Goal: Transaction & Acquisition: Obtain resource

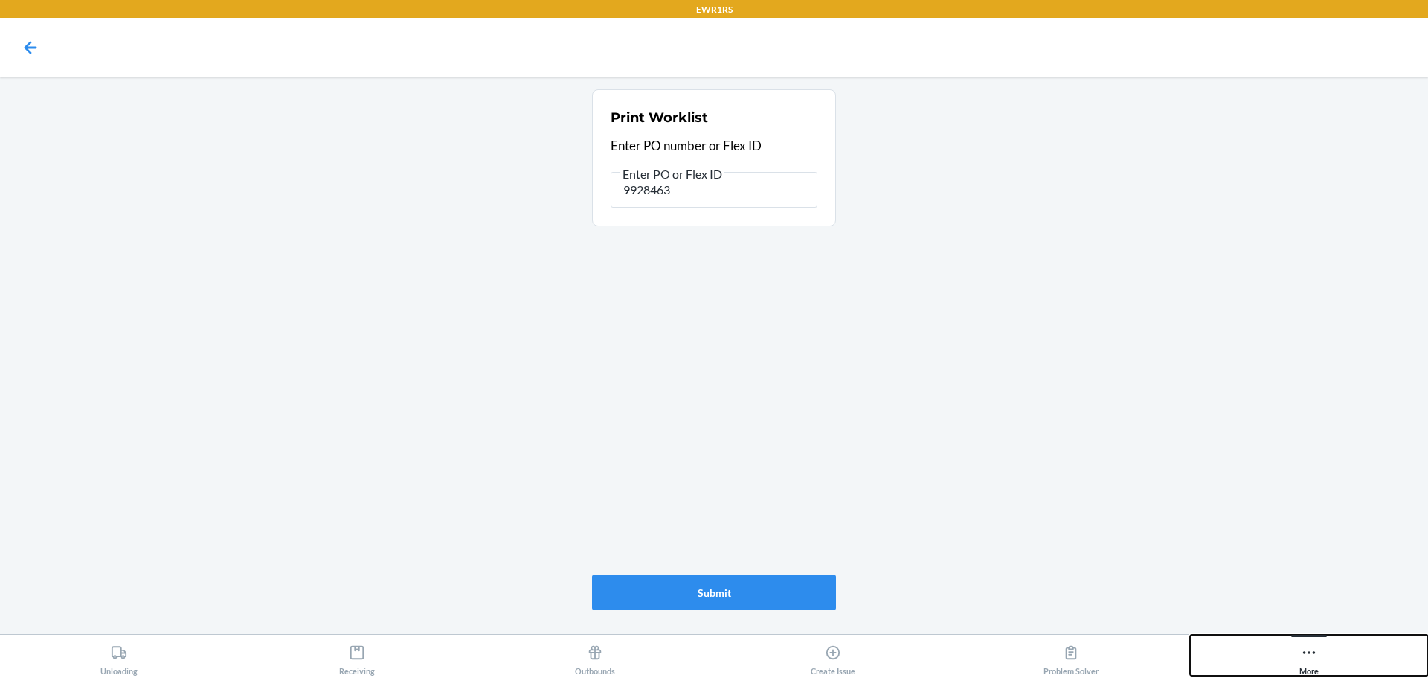
click at [1310, 654] on icon at bounding box center [1309, 652] width 16 height 16
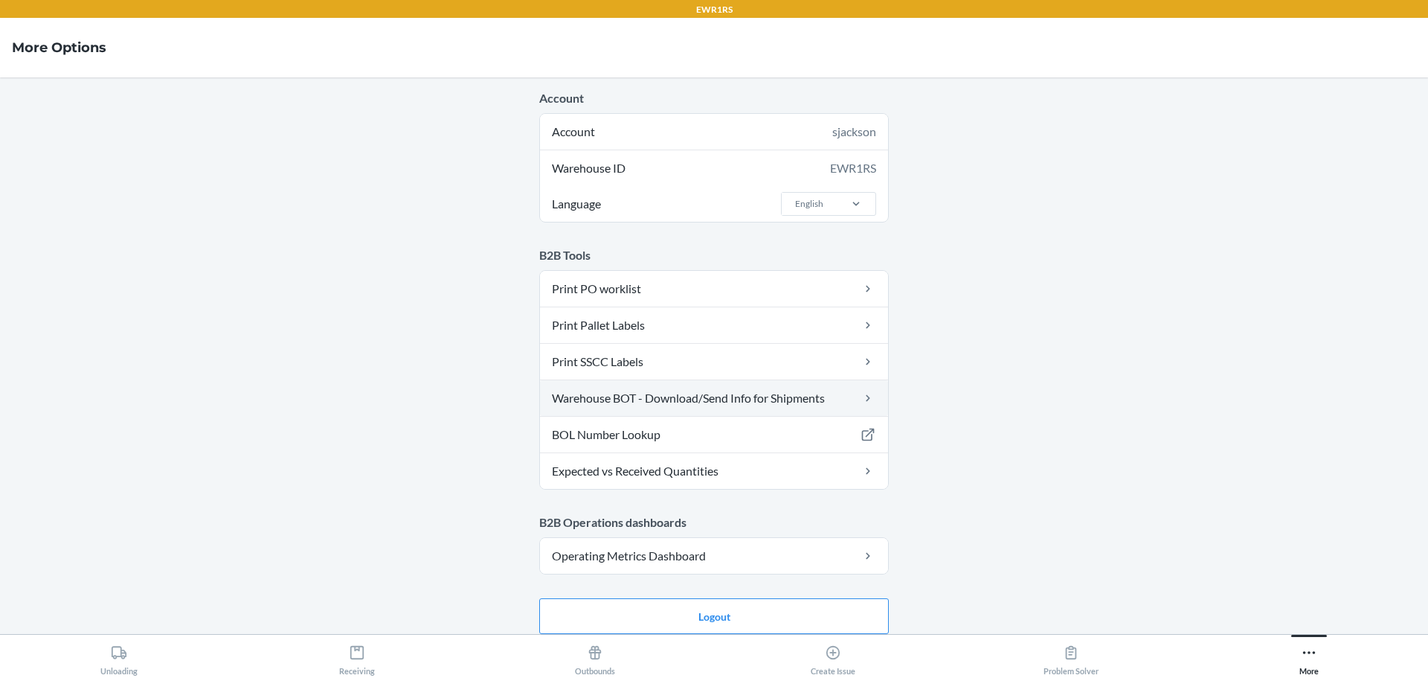
click at [691, 406] on link "Warehouse BOT - Download/Send Info for Shipments" at bounding box center [714, 398] width 348 height 36
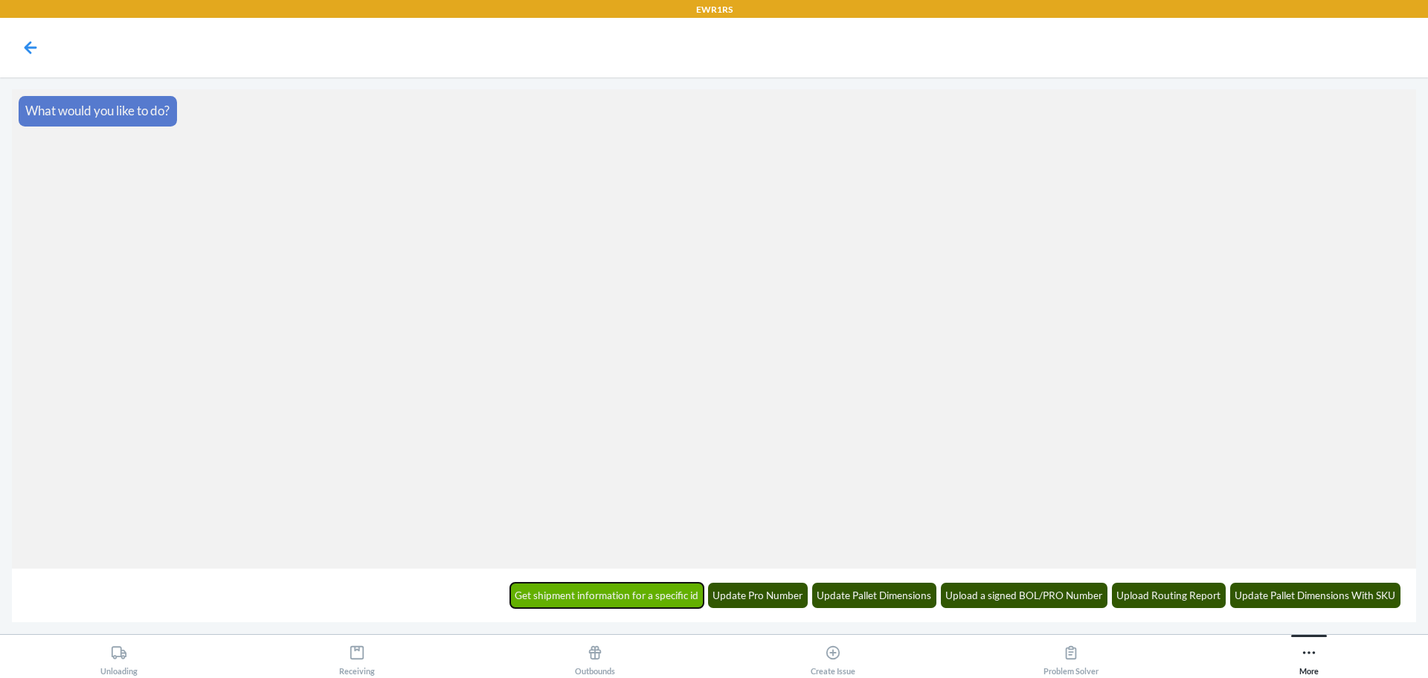
click at [645, 591] on button "Get shipment information for a specific id" at bounding box center [607, 594] width 194 height 25
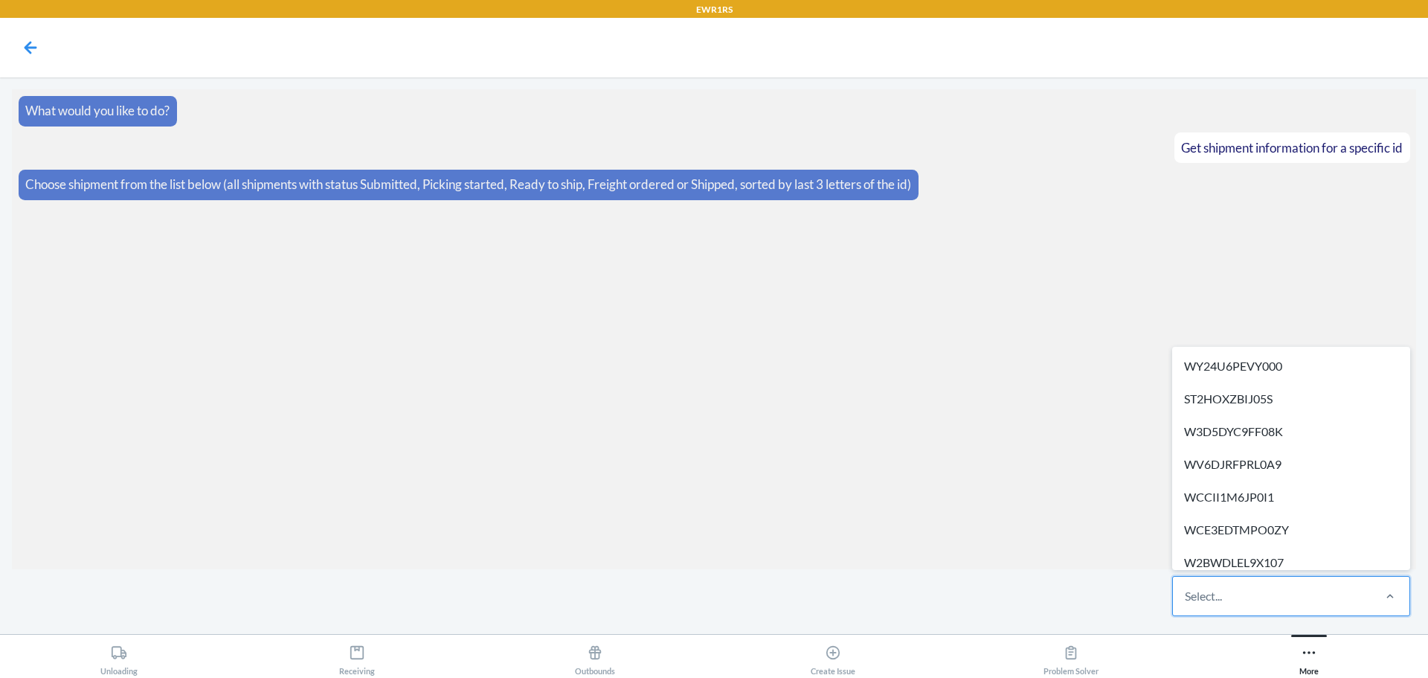
click at [1204, 596] on div "Select..." at bounding box center [1203, 596] width 37 height 18
click at [1186, 596] on input "option WY24U6PEVY000 focused, 1 of 308. 308 results available. Use Up and Down …" at bounding box center [1185, 596] width 1 height 18
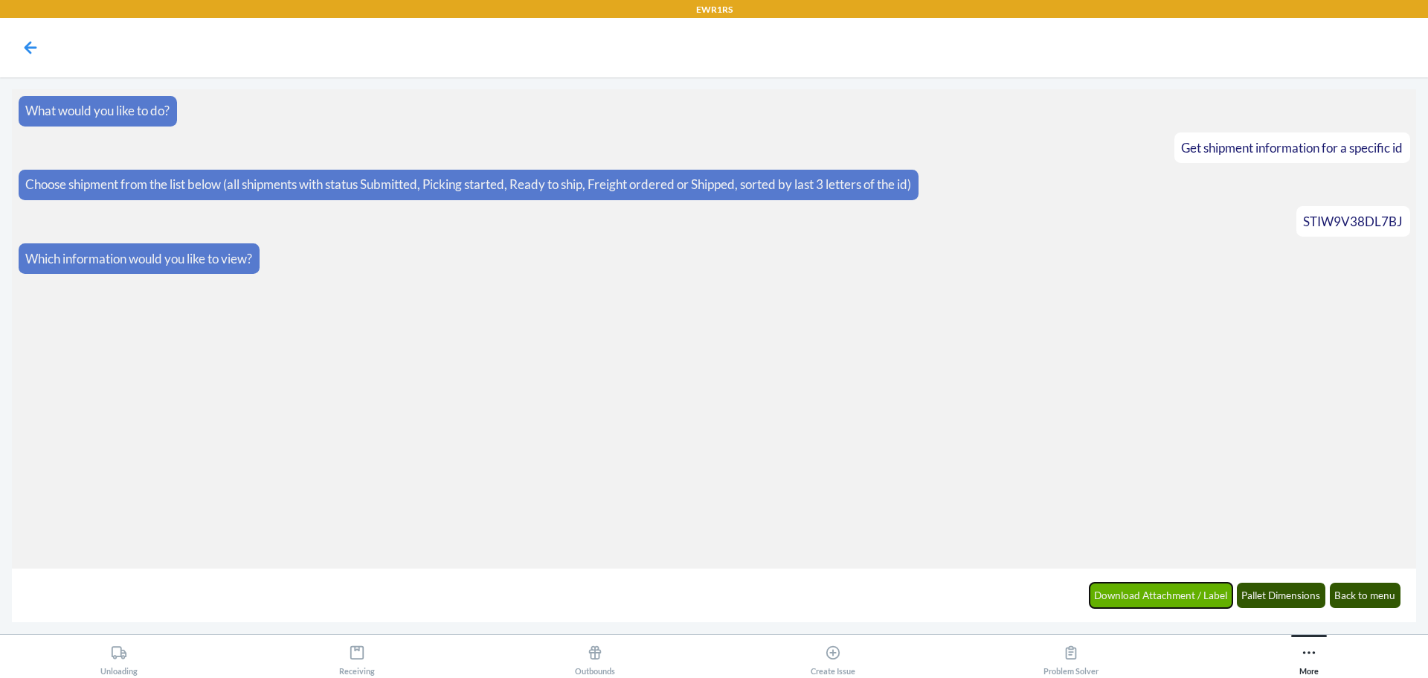
click at [1160, 596] on button "Download Attachment / Label" at bounding box center [1162, 594] width 144 height 25
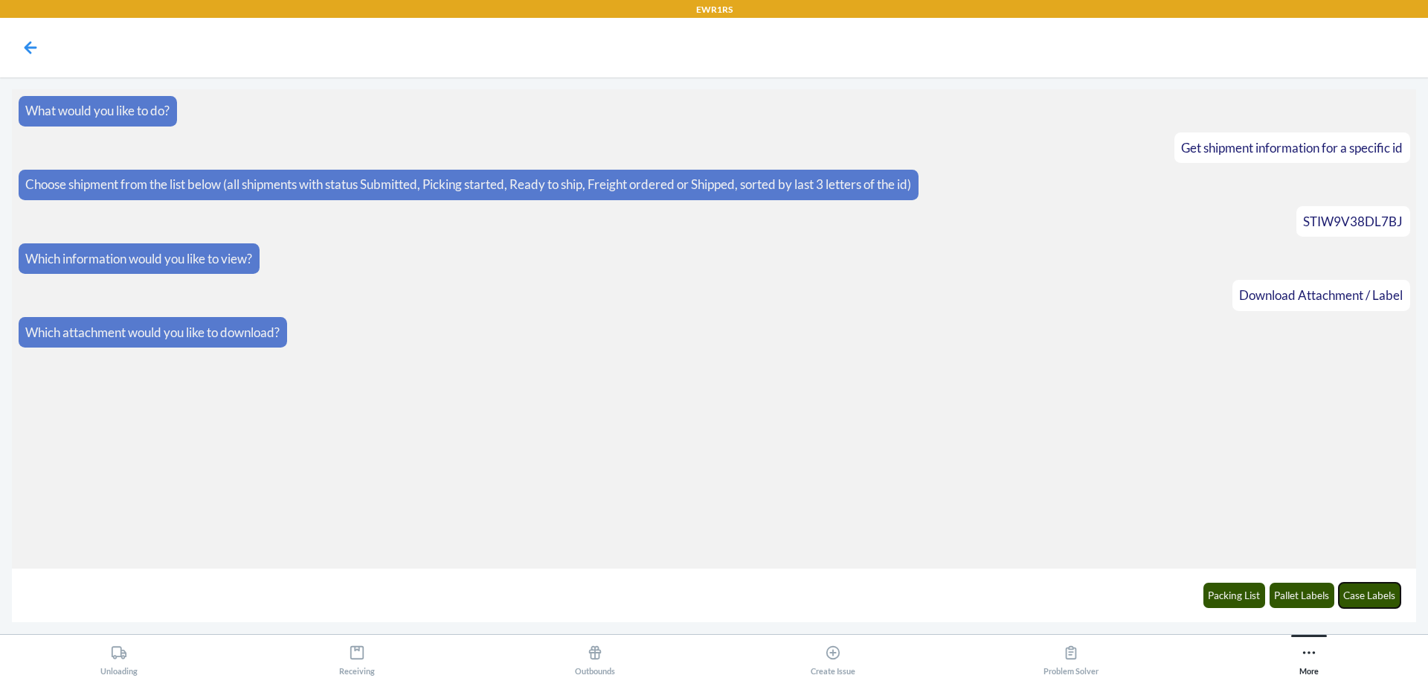
click at [1381, 593] on button "Case Labels" at bounding box center [1370, 594] width 62 height 25
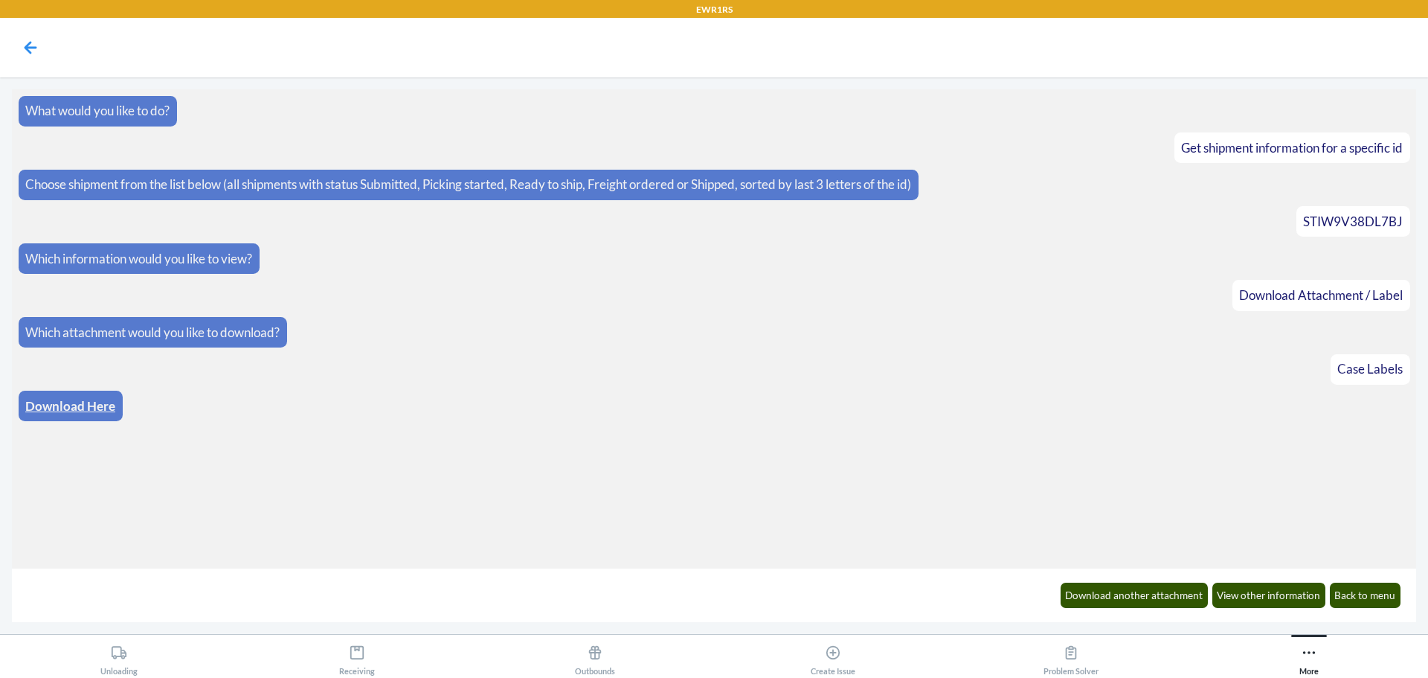
click at [80, 411] on link "Download Here" at bounding box center [70, 406] width 90 height 16
click at [1378, 587] on button "Back to menu" at bounding box center [1365, 594] width 71 height 25
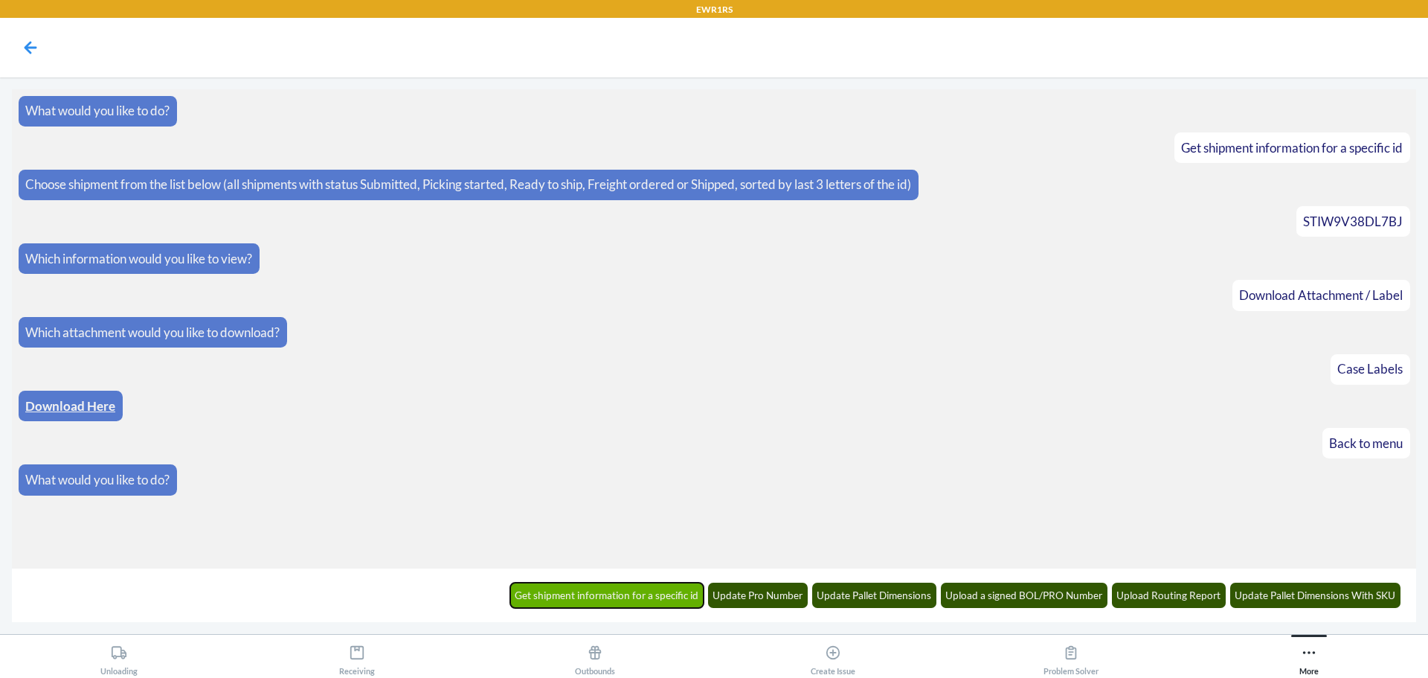
click at [622, 598] on button "Get shipment information for a specific id" at bounding box center [607, 594] width 194 height 25
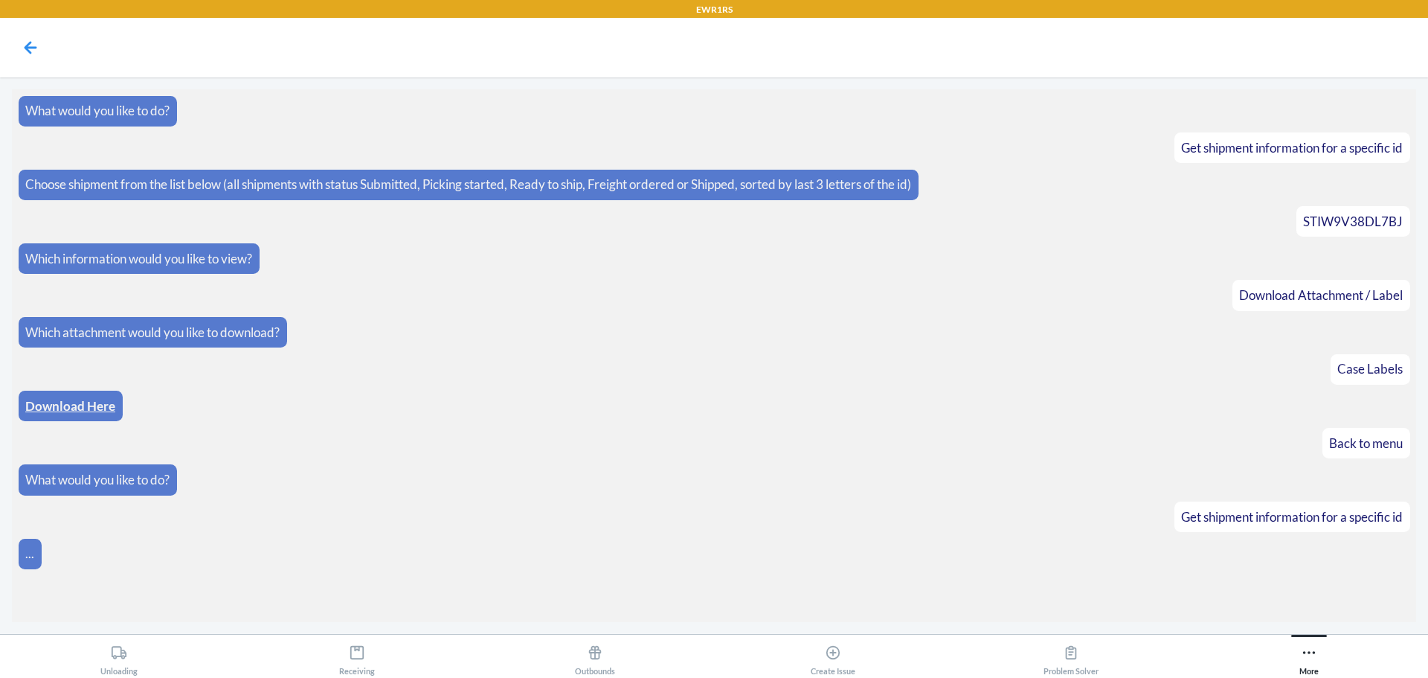
scroll to position [6, 0]
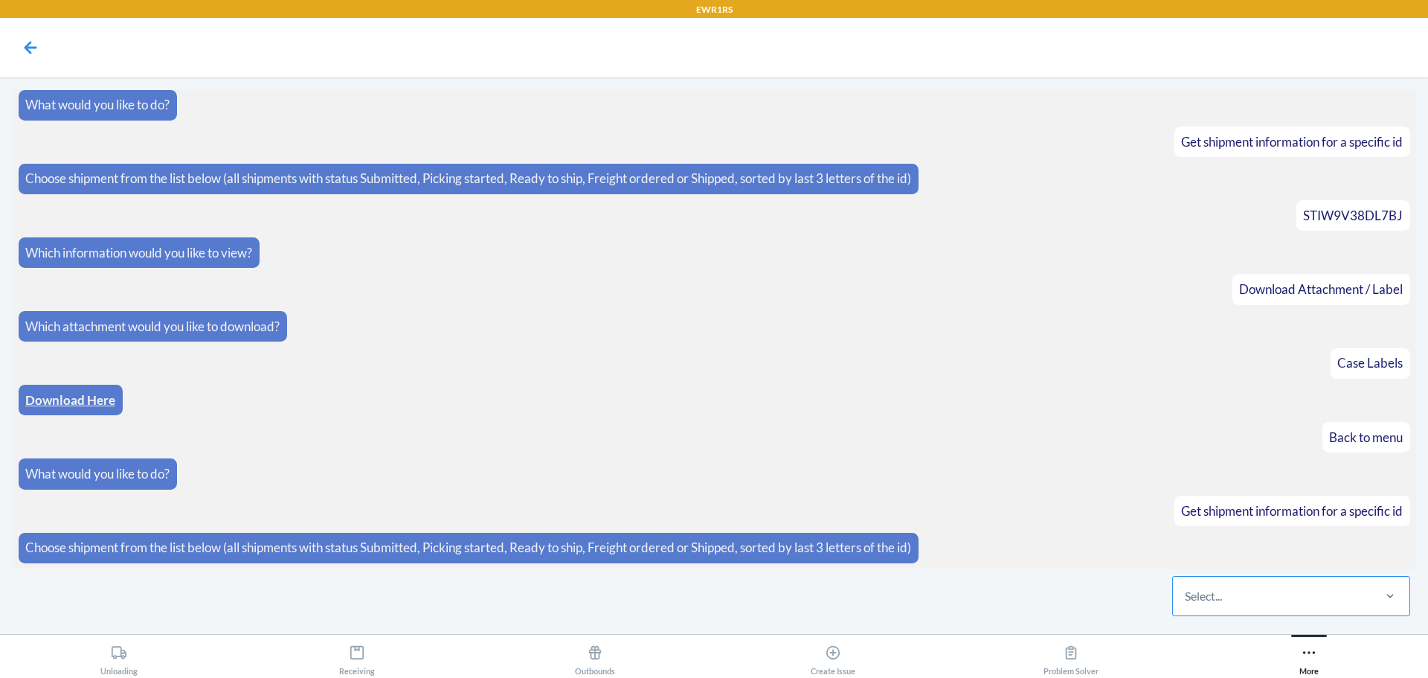
click at [1290, 602] on div "Select..." at bounding box center [1272, 595] width 198 height 39
click at [1186, 602] on input "Select..." at bounding box center [1185, 596] width 1 height 18
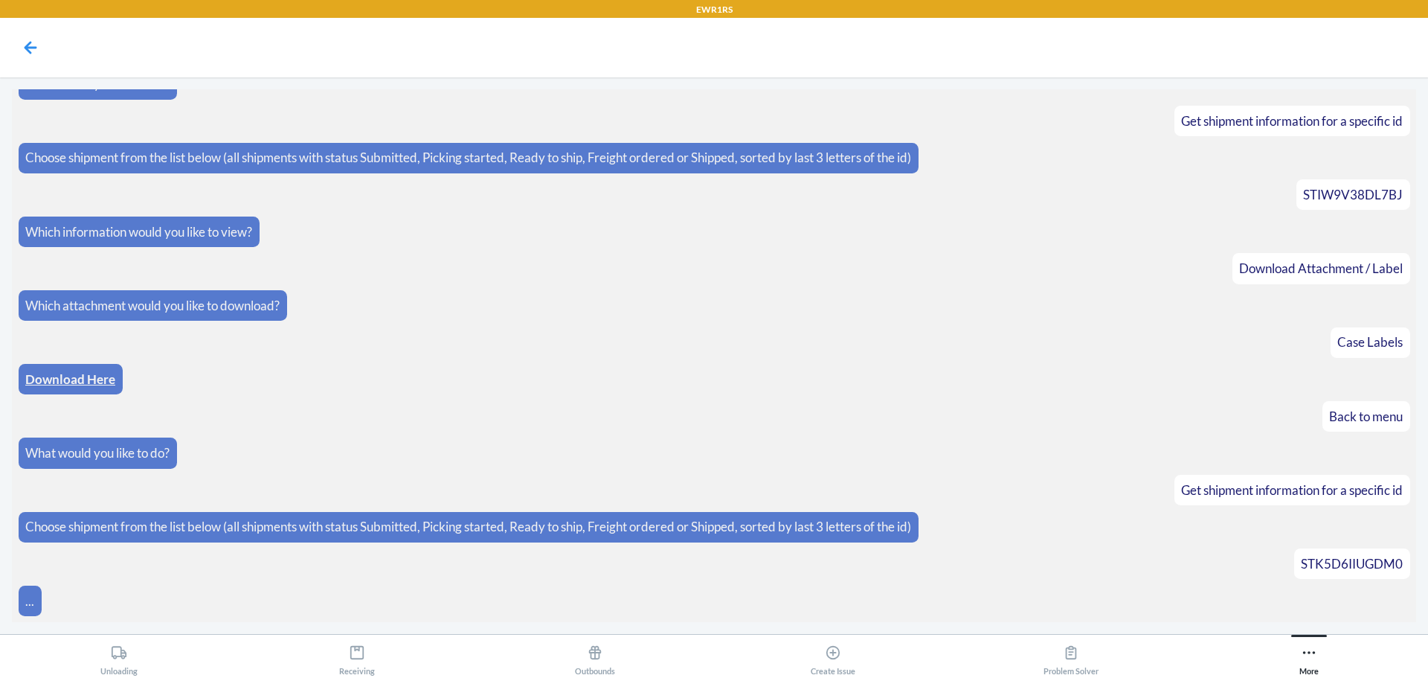
scroll to position [80, 0]
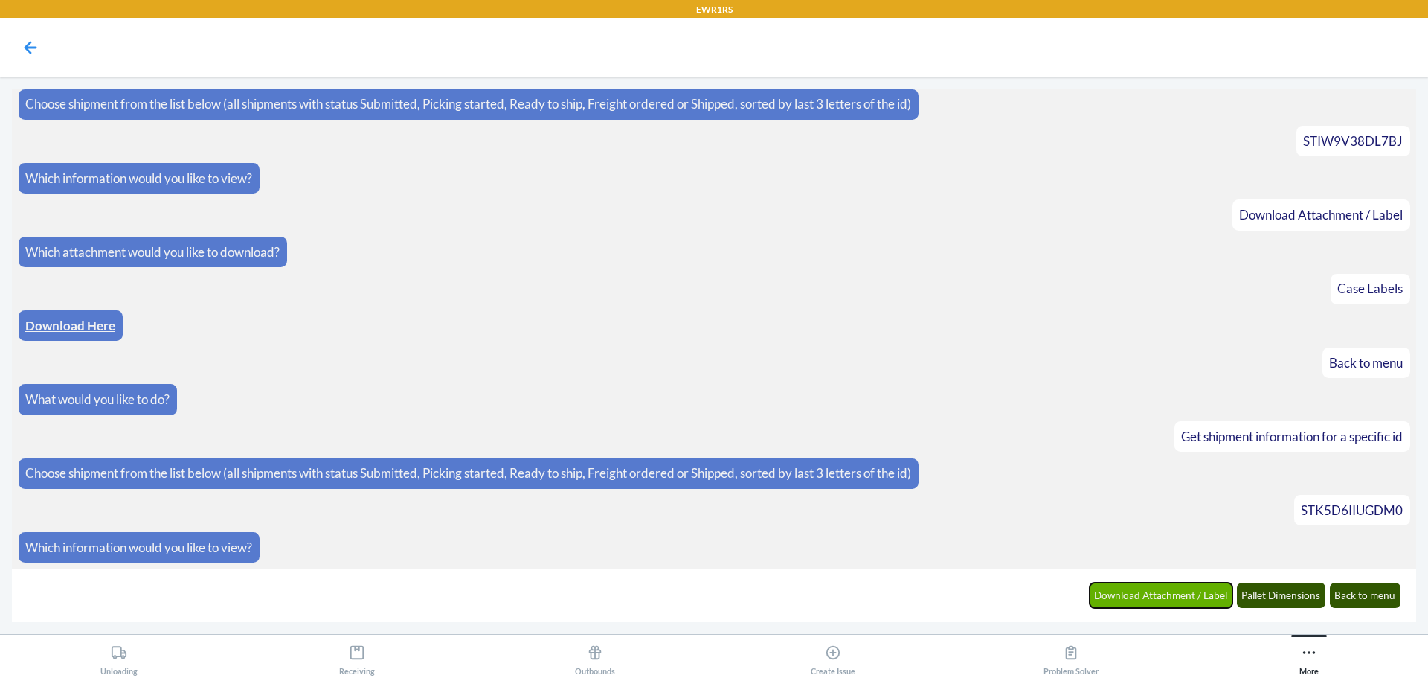
click at [1183, 602] on button "Download Attachment / Label" at bounding box center [1162, 594] width 144 height 25
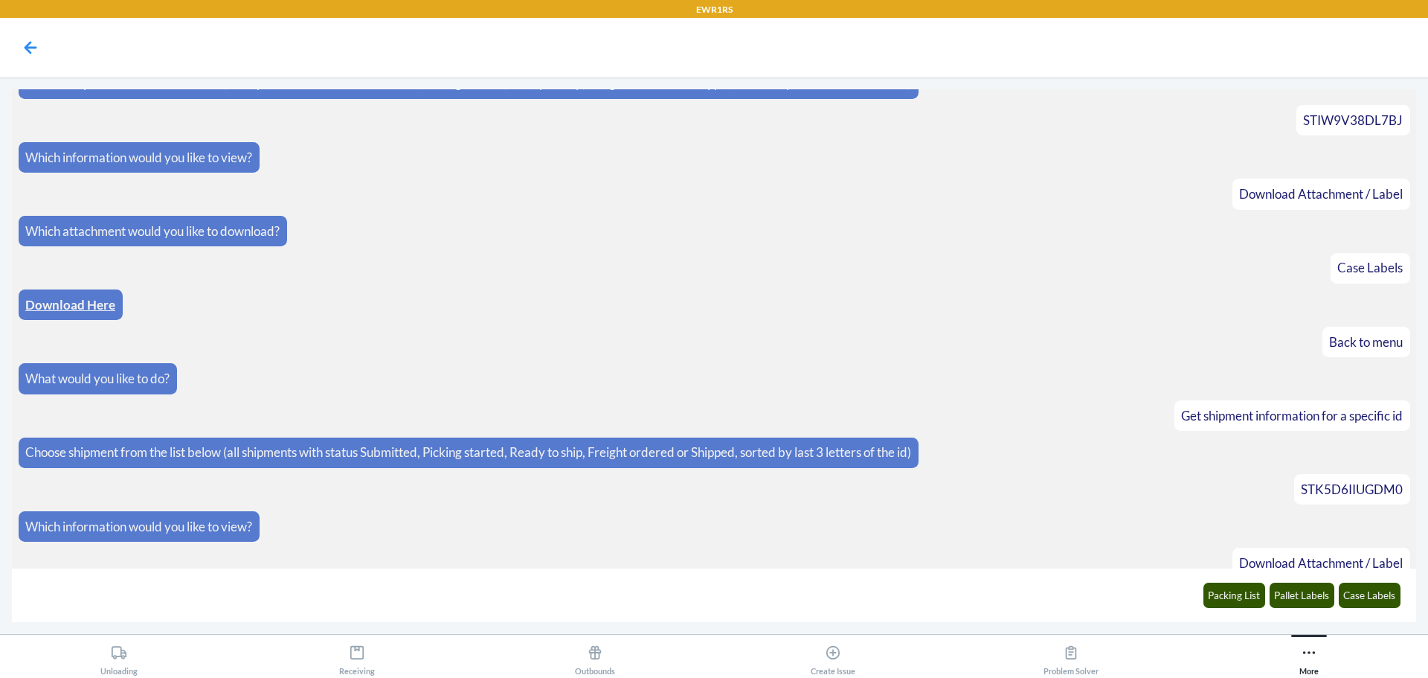
scroll to position [155, 0]
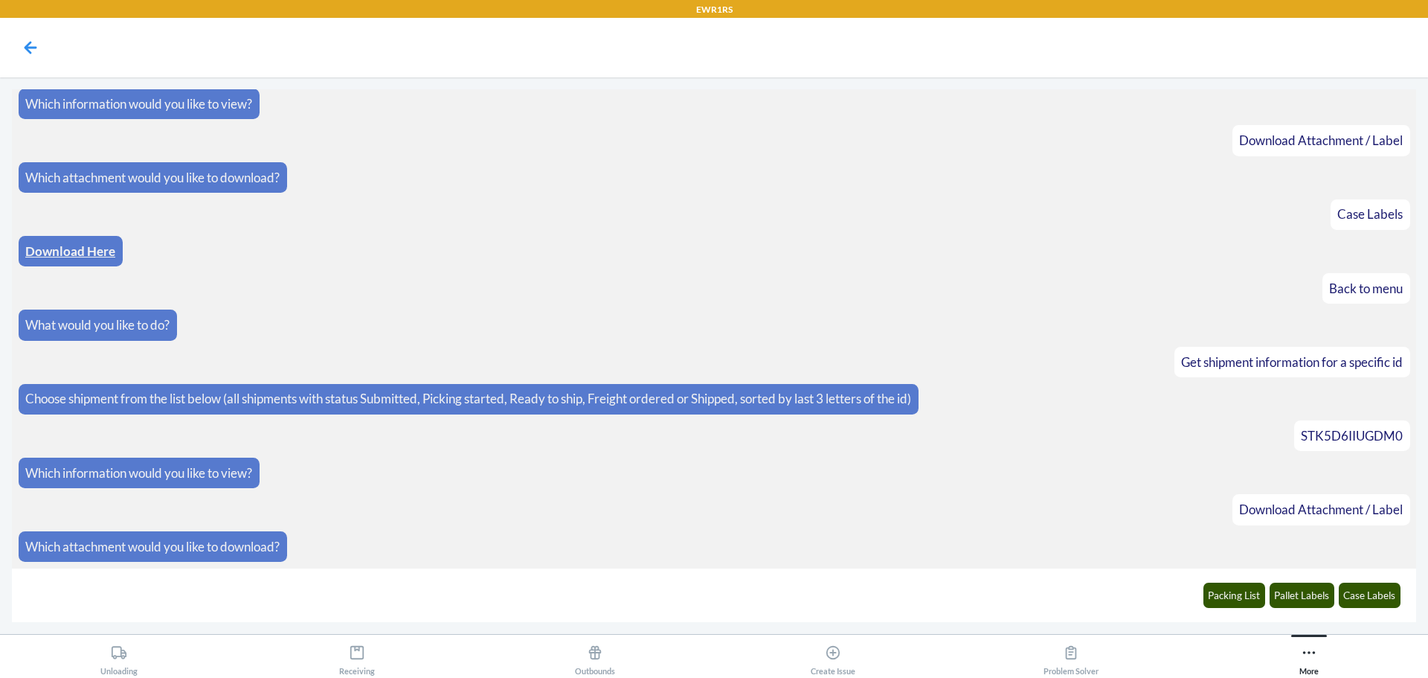
click at [1427, 593] on main "What would you like to do? Get shipment information for a specific id Choose sh…" at bounding box center [714, 355] width 1428 height 556
click at [1387, 597] on button "Case Labels" at bounding box center [1370, 594] width 62 height 25
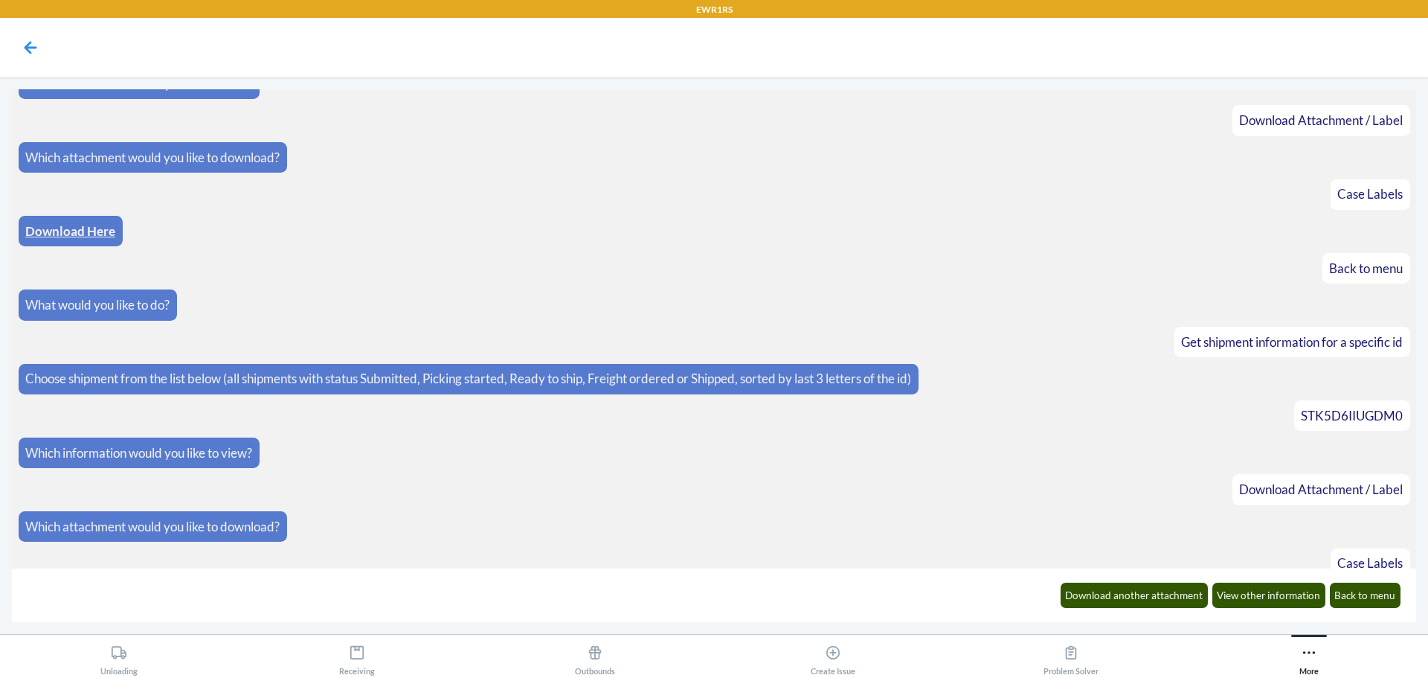
scroll to position [228, 0]
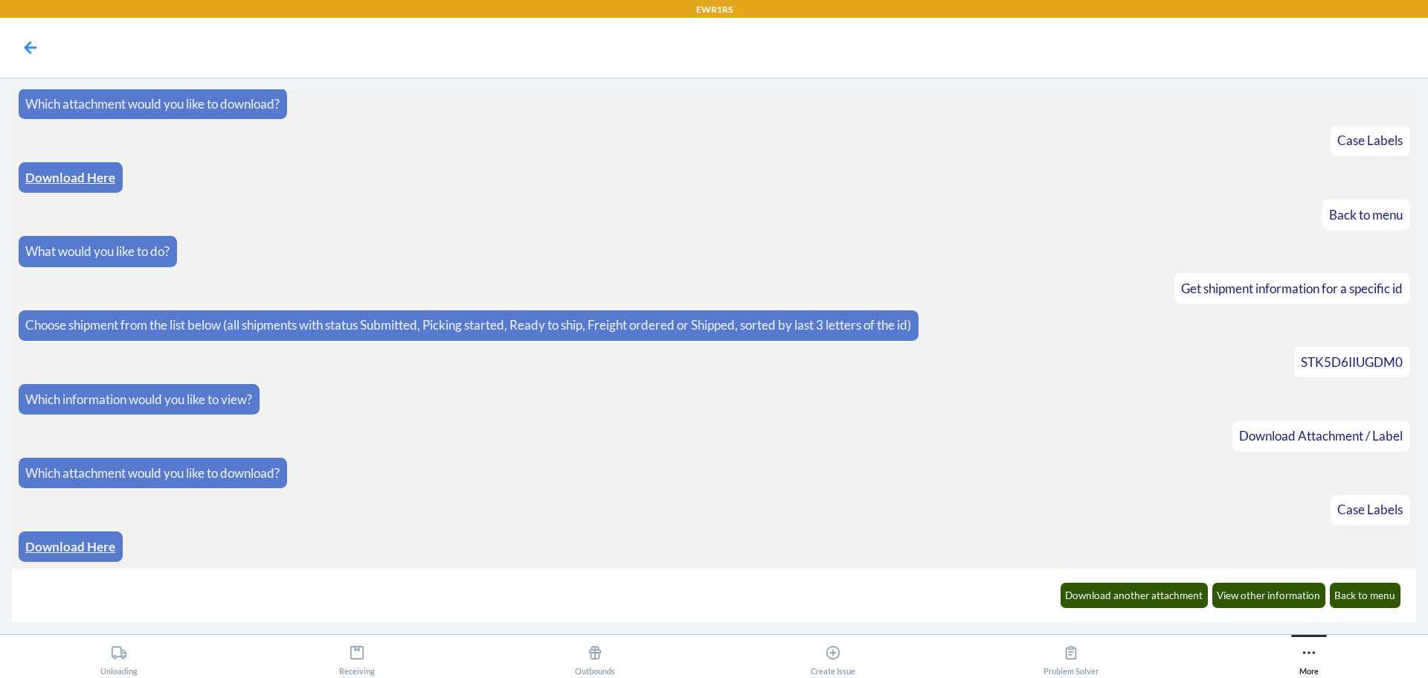
click at [72, 551] on link "Download Here" at bounding box center [70, 546] width 90 height 16
click at [1369, 591] on button "Back to menu" at bounding box center [1365, 594] width 71 height 25
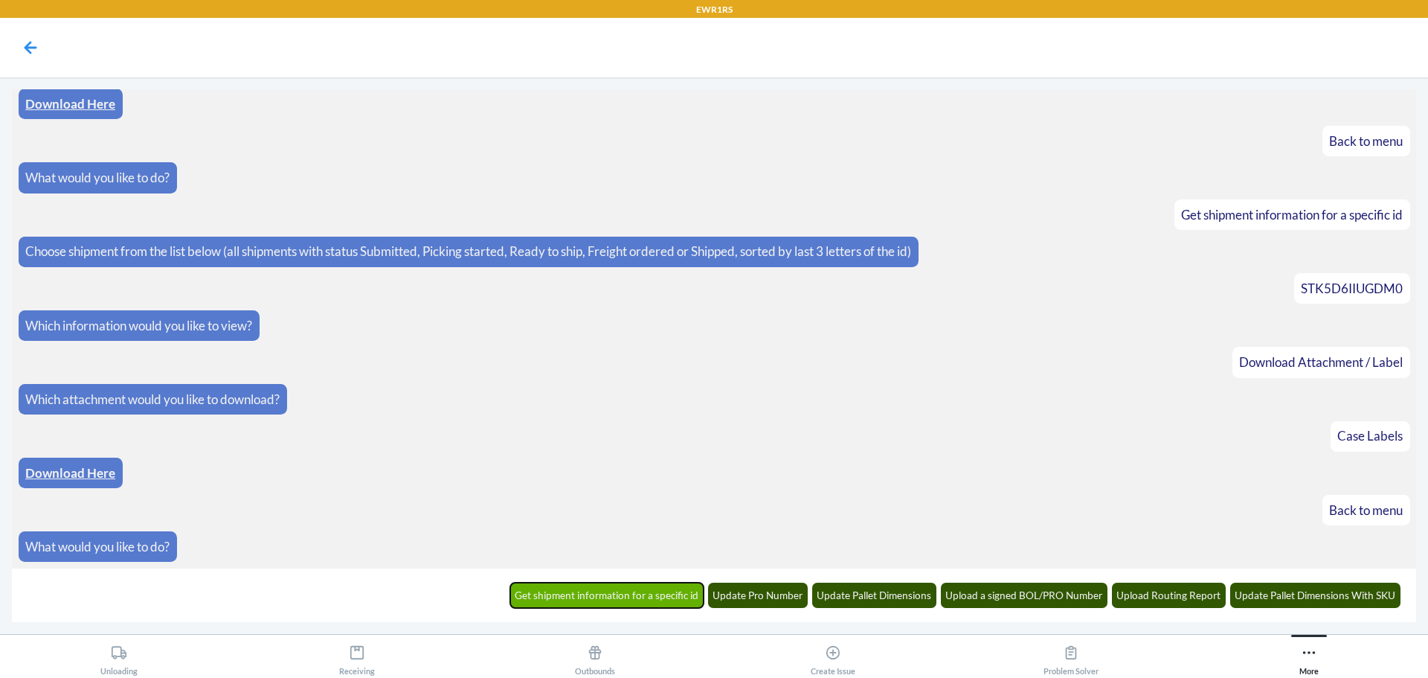
click at [596, 588] on button "Get shipment information for a specific id" at bounding box center [607, 594] width 194 height 25
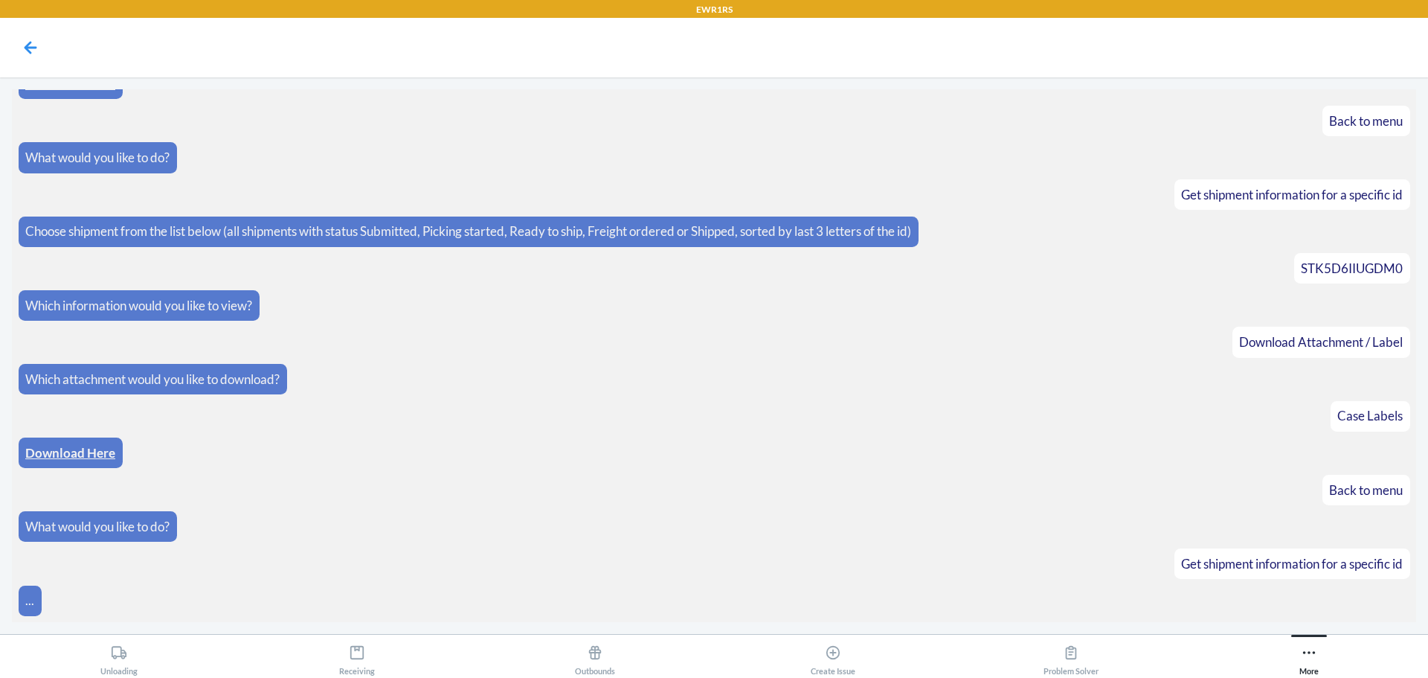
scroll to position [375, 0]
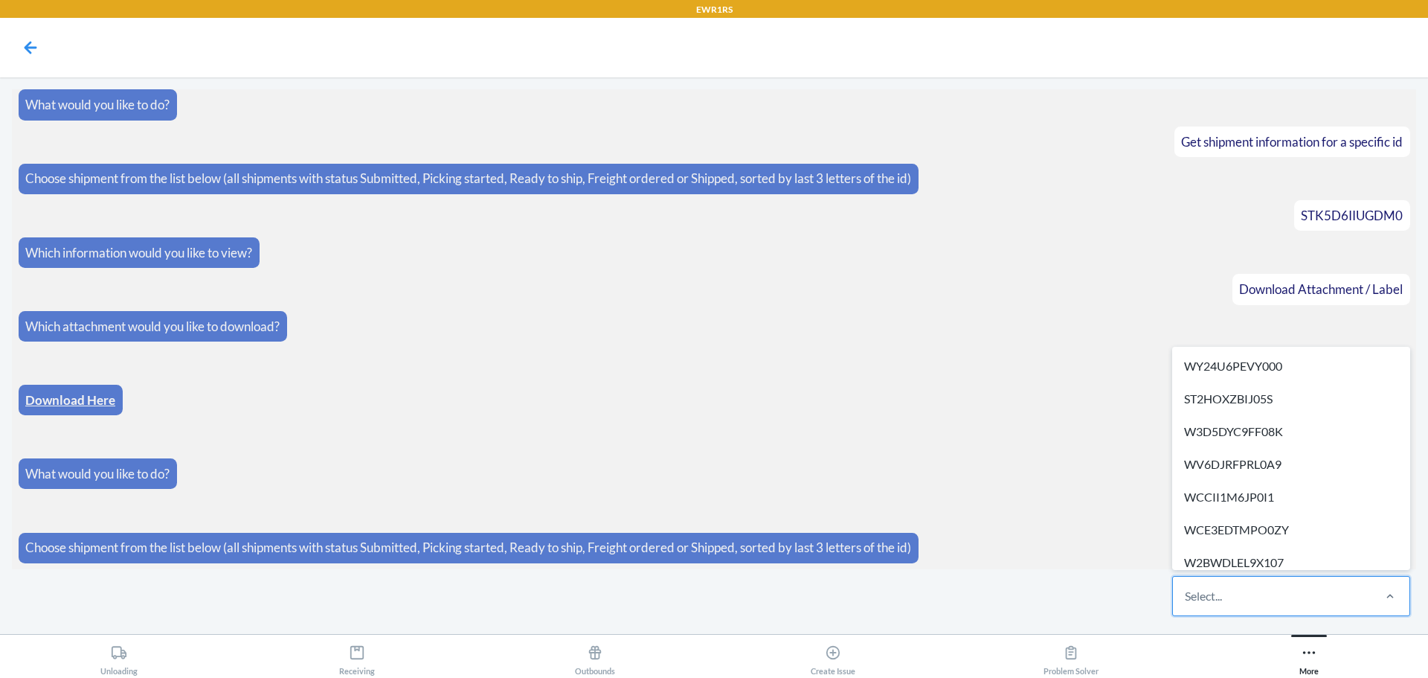
click at [1197, 602] on div "Select..." at bounding box center [1203, 596] width 37 height 18
click at [1186, 602] on input "option WY24U6PEVY000 focused, 1 of 308. 308 results available. Use Up and Down …" at bounding box center [1185, 596] width 1 height 18
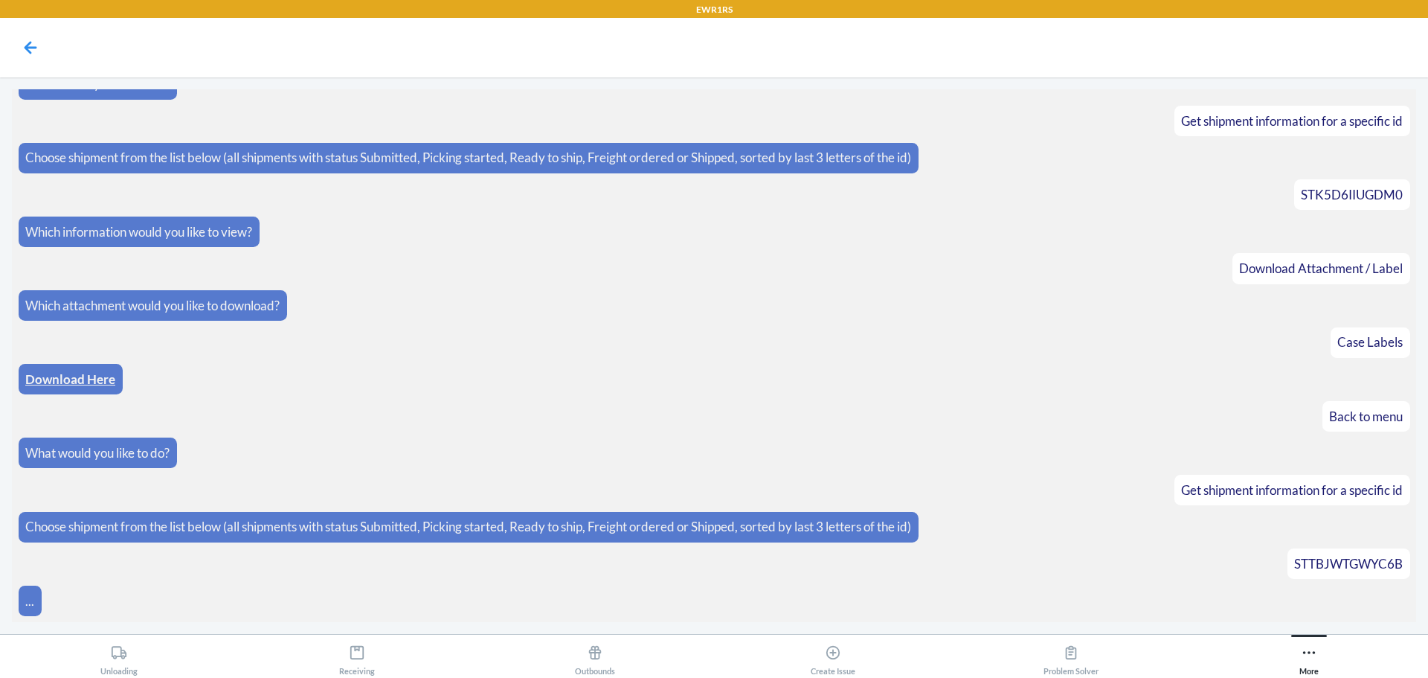
scroll to position [449, 0]
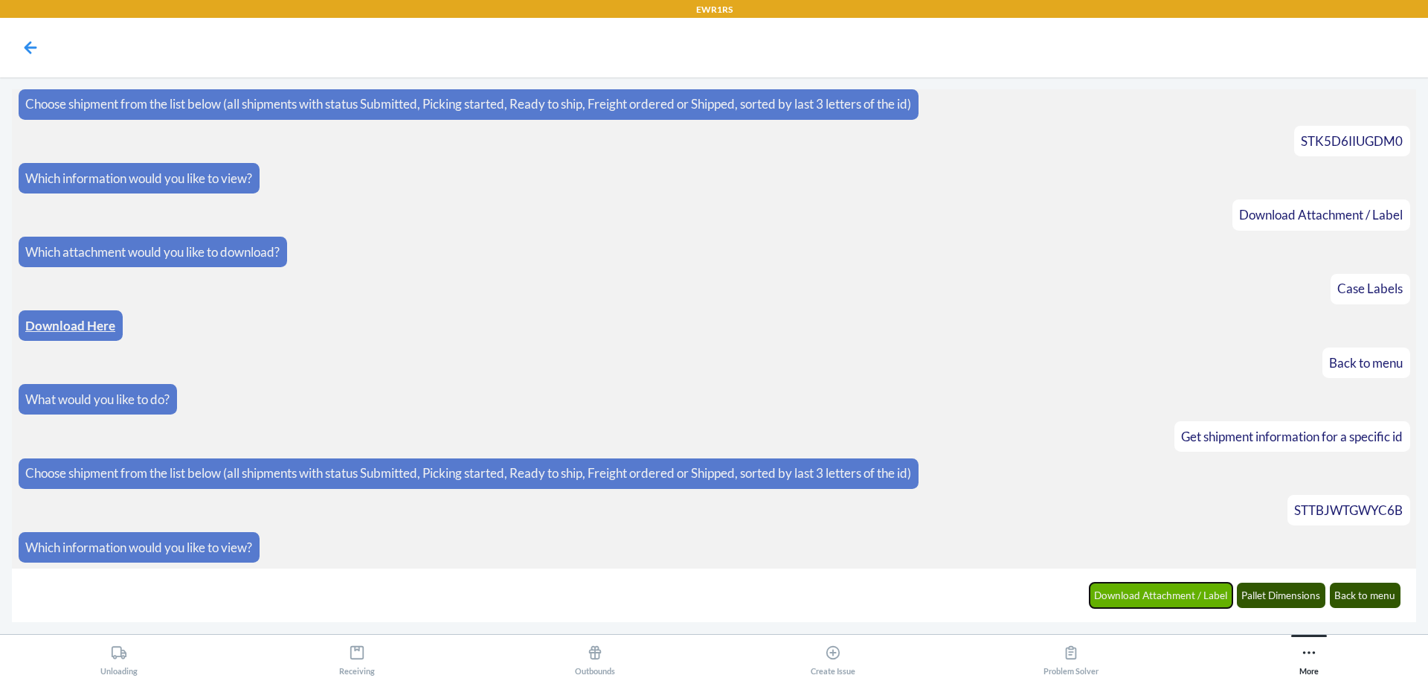
click at [1171, 590] on button "Download Attachment / Label" at bounding box center [1162, 594] width 144 height 25
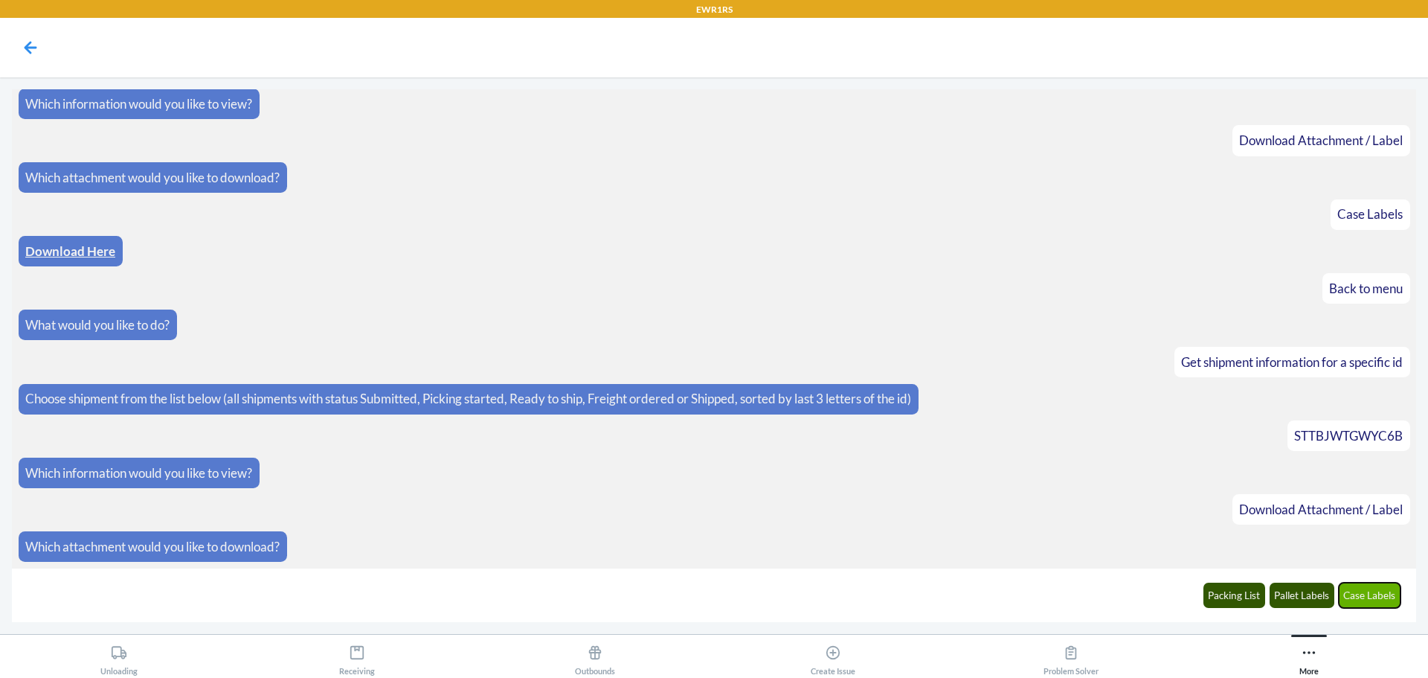
click at [1363, 595] on button "Case Labels" at bounding box center [1370, 594] width 62 height 25
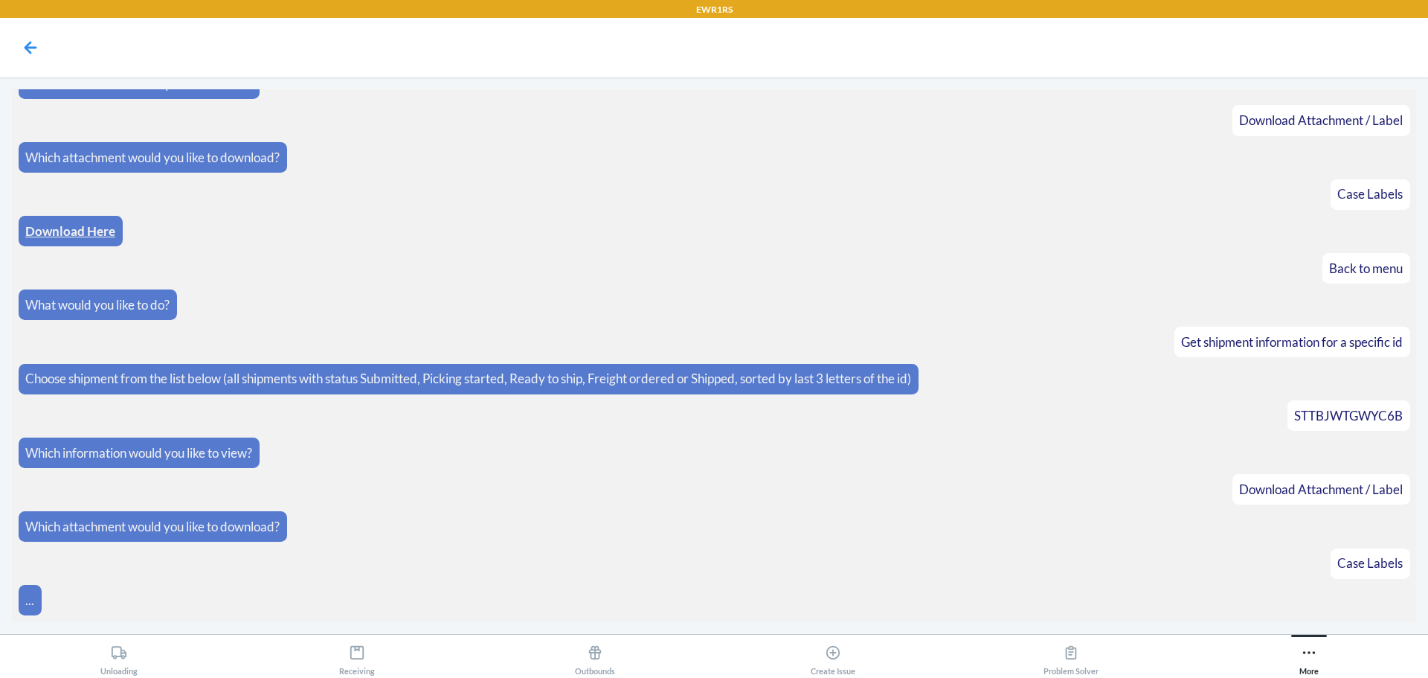
scroll to position [597, 0]
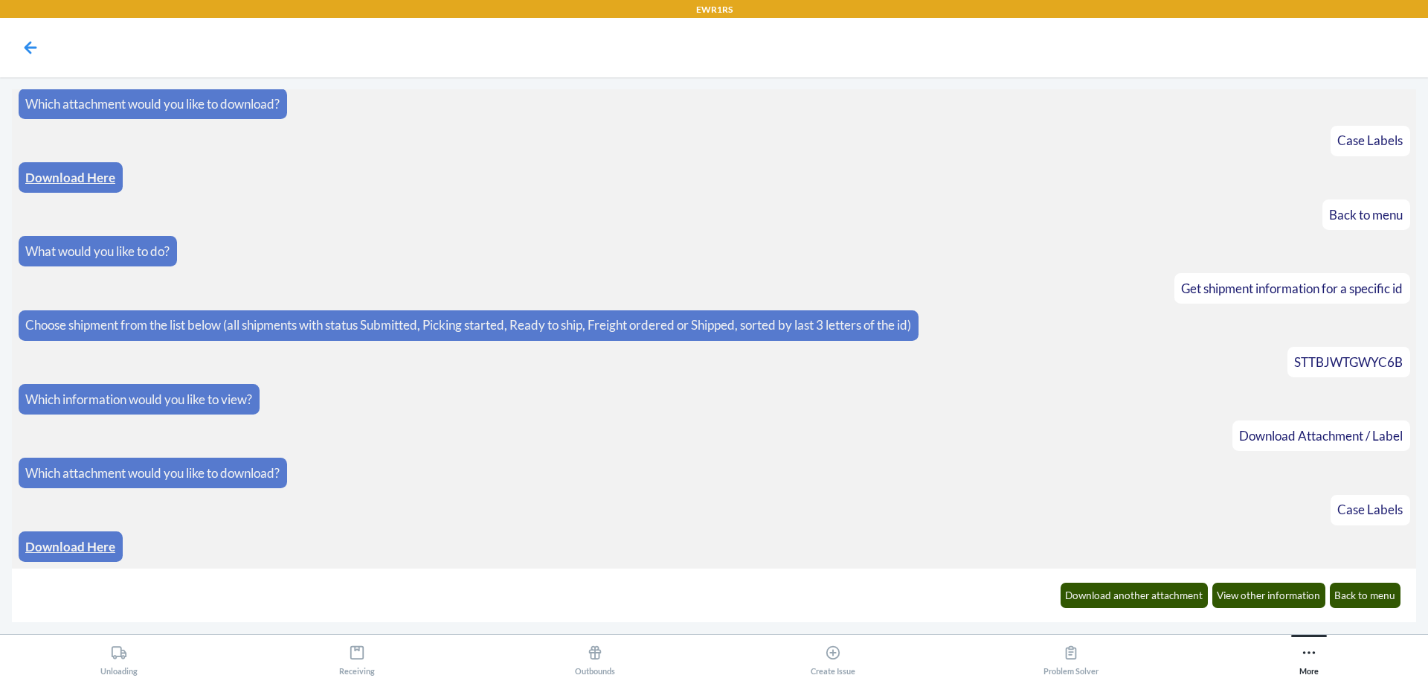
click at [99, 546] on link "Download Here" at bounding box center [70, 546] width 90 height 16
click at [1374, 602] on button "Back to menu" at bounding box center [1365, 594] width 71 height 25
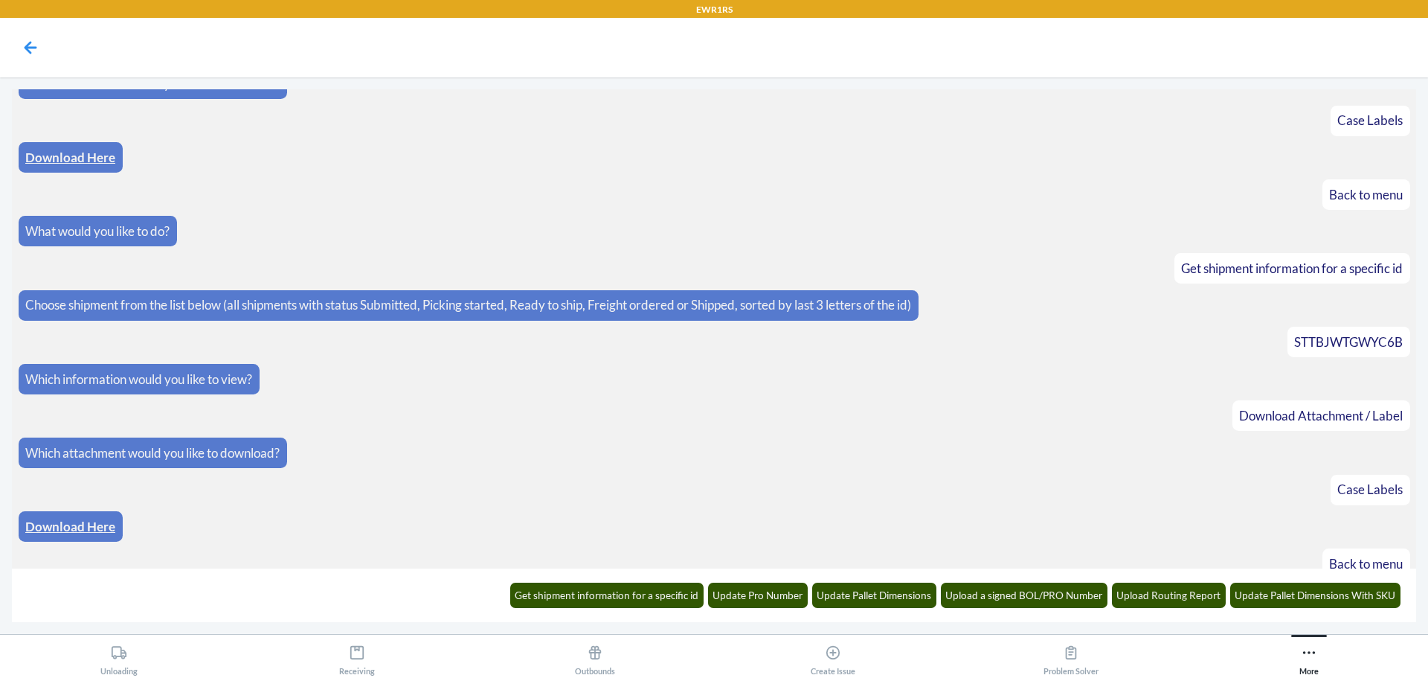
scroll to position [671, 0]
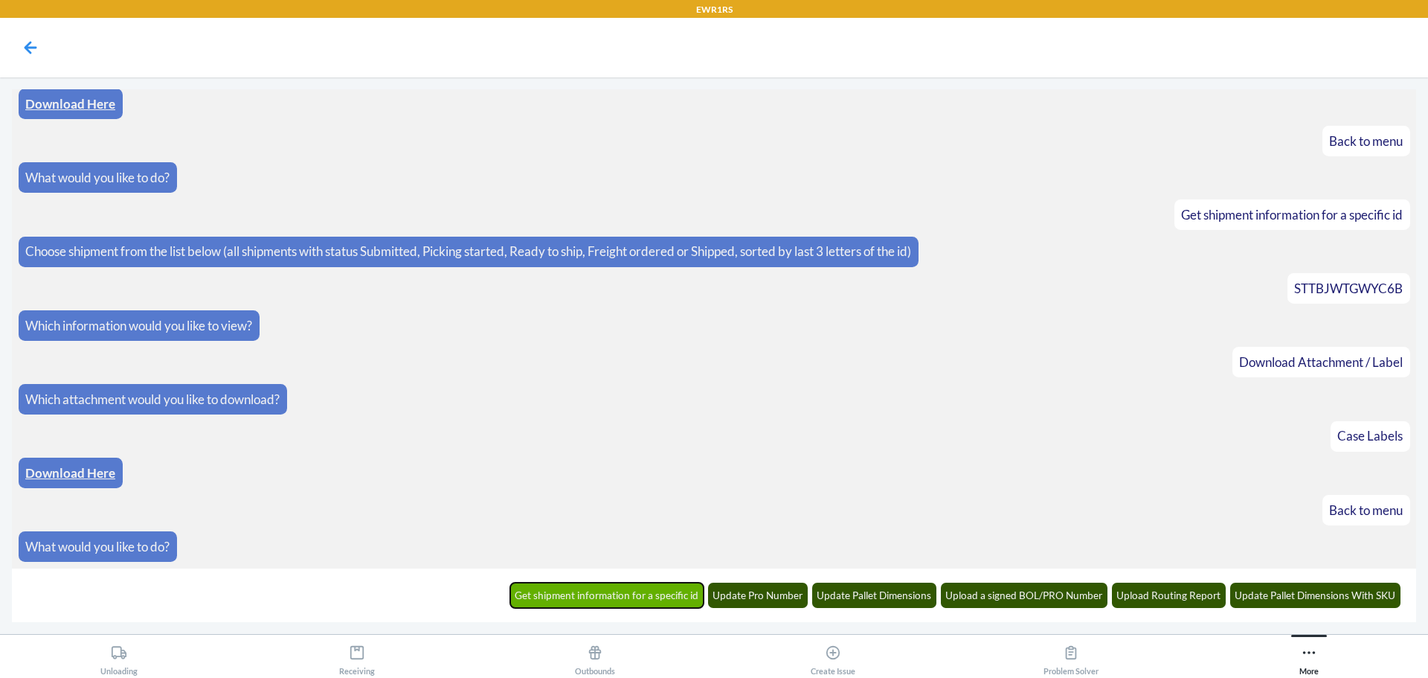
click at [648, 598] on button "Get shipment information for a specific id" at bounding box center [607, 594] width 194 height 25
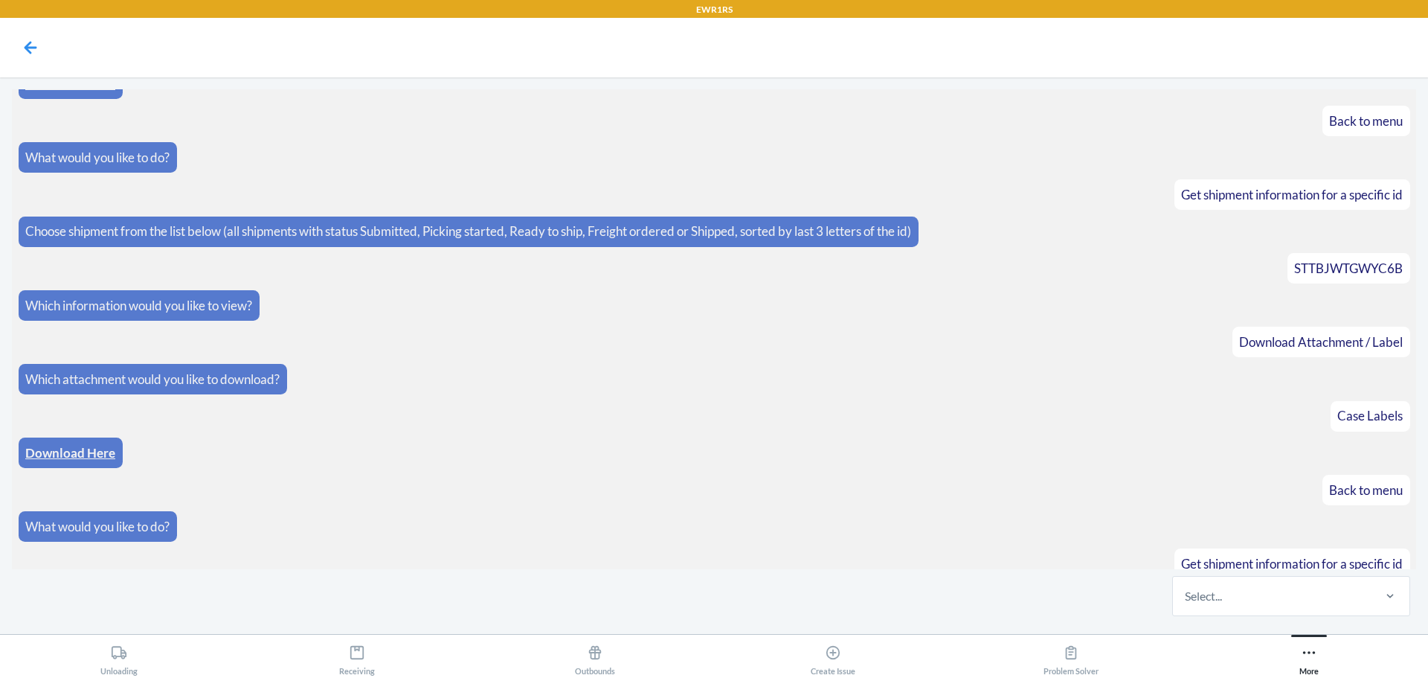
scroll to position [744, 0]
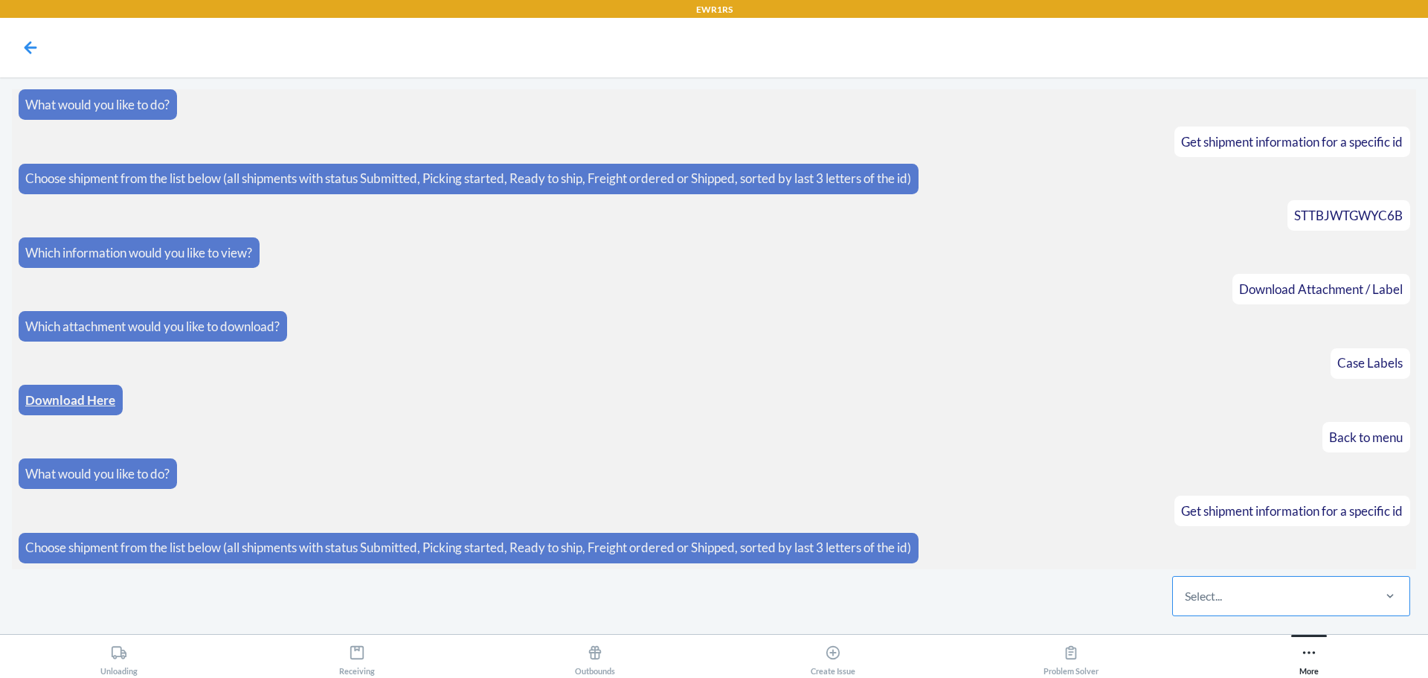
click at [1205, 605] on div "Select..." at bounding box center [1272, 595] width 198 height 39
click at [1186, 605] on input "Select..." at bounding box center [1185, 596] width 1 height 18
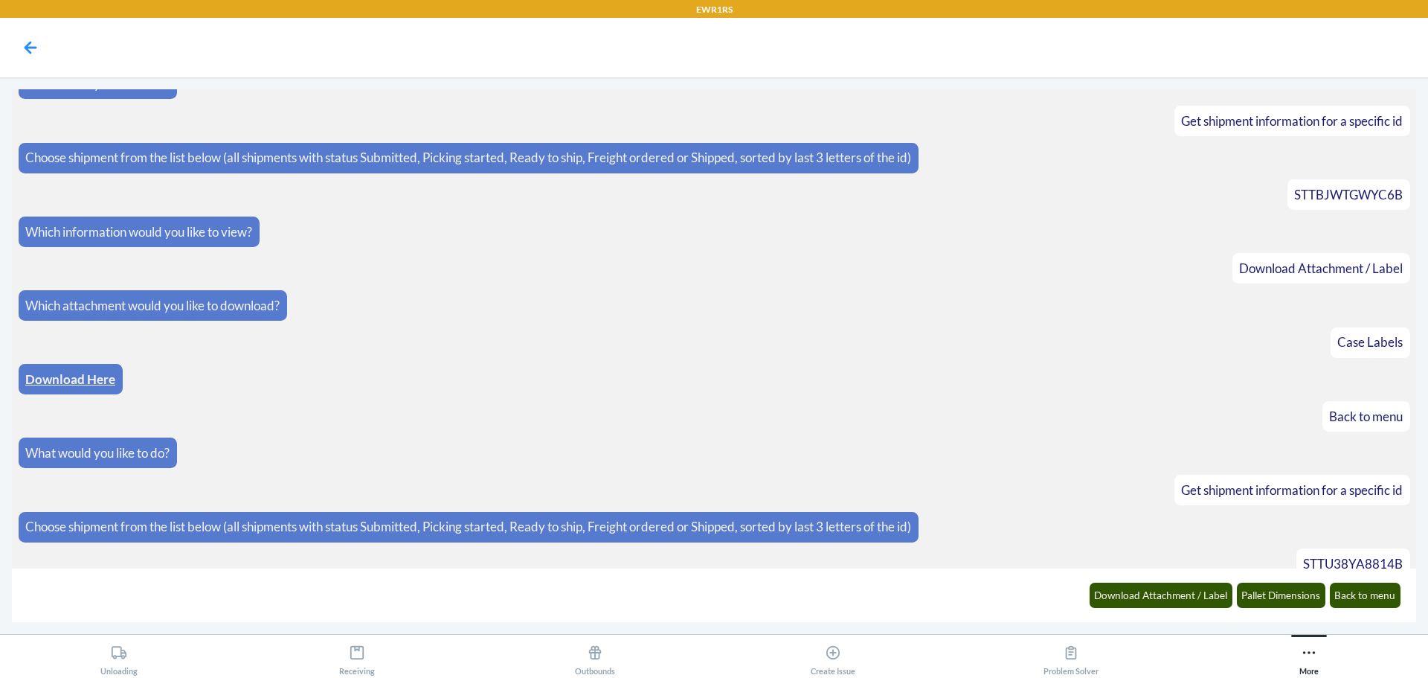
scroll to position [818, 0]
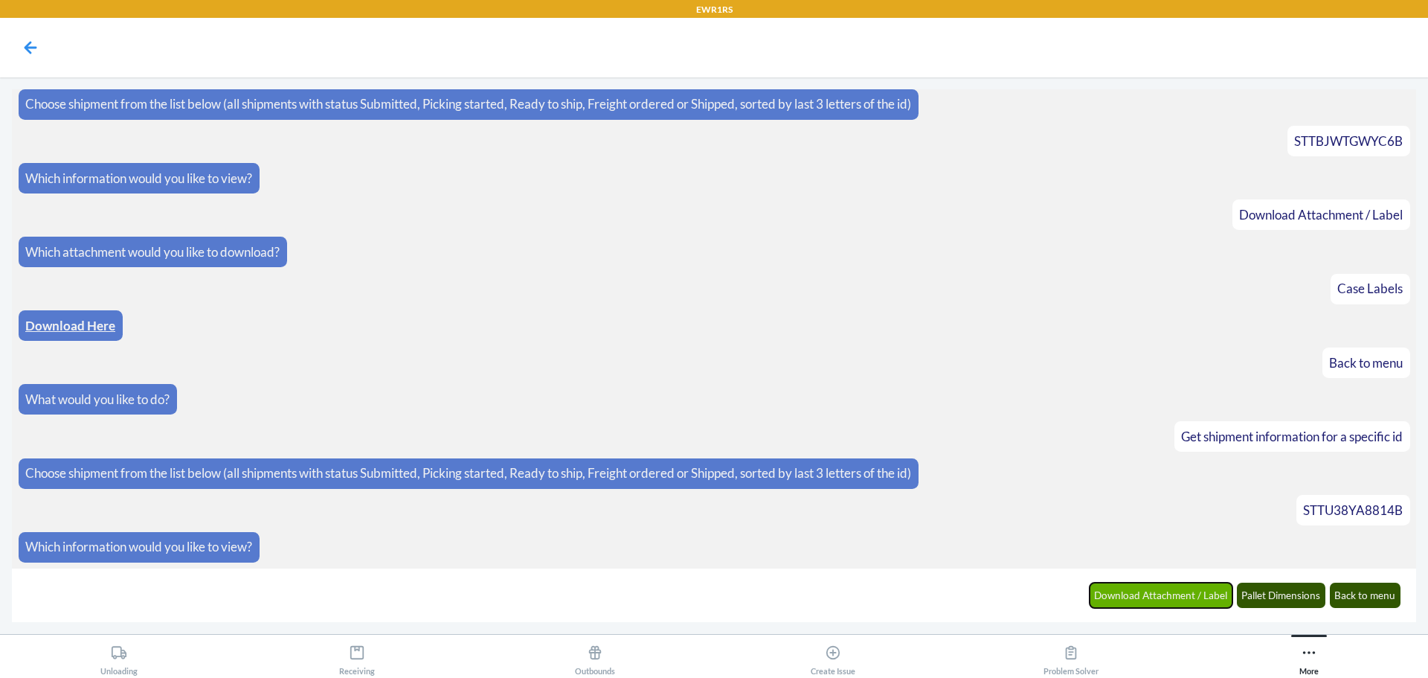
click at [1176, 595] on button "Download Attachment / Label" at bounding box center [1162, 594] width 144 height 25
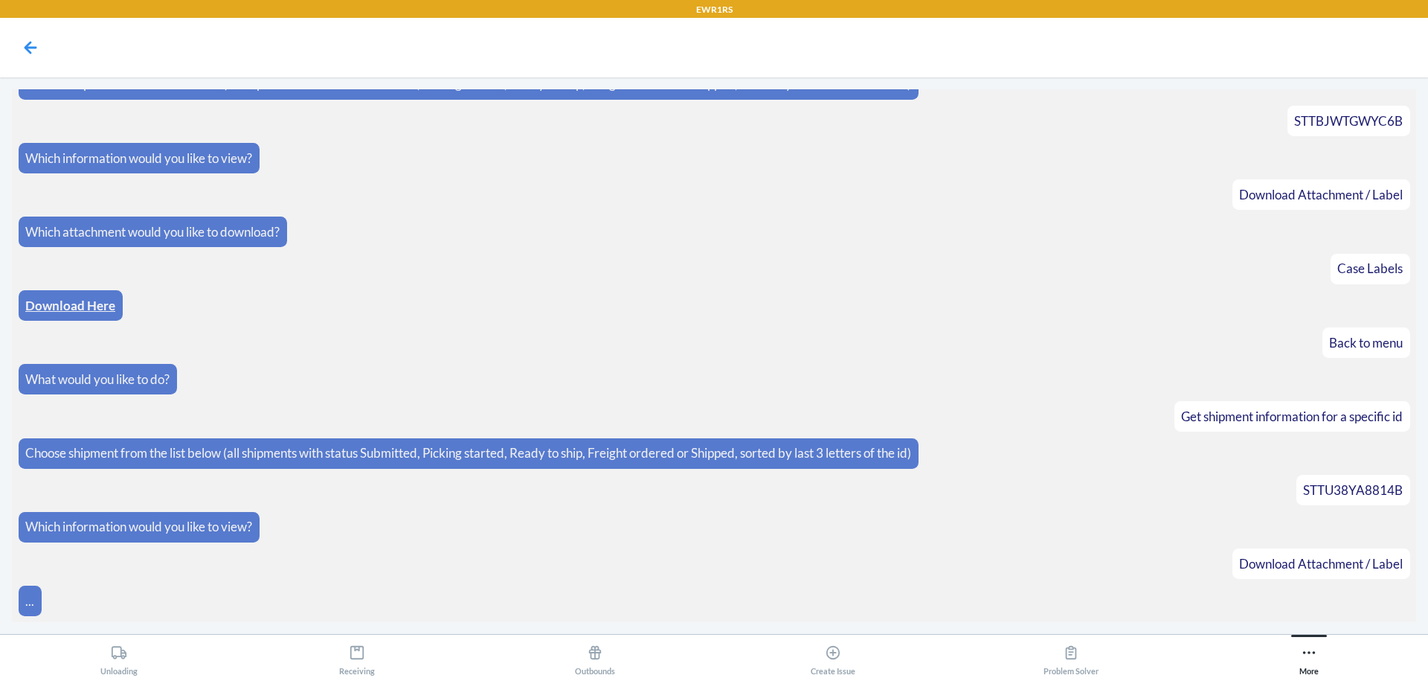
scroll to position [892, 0]
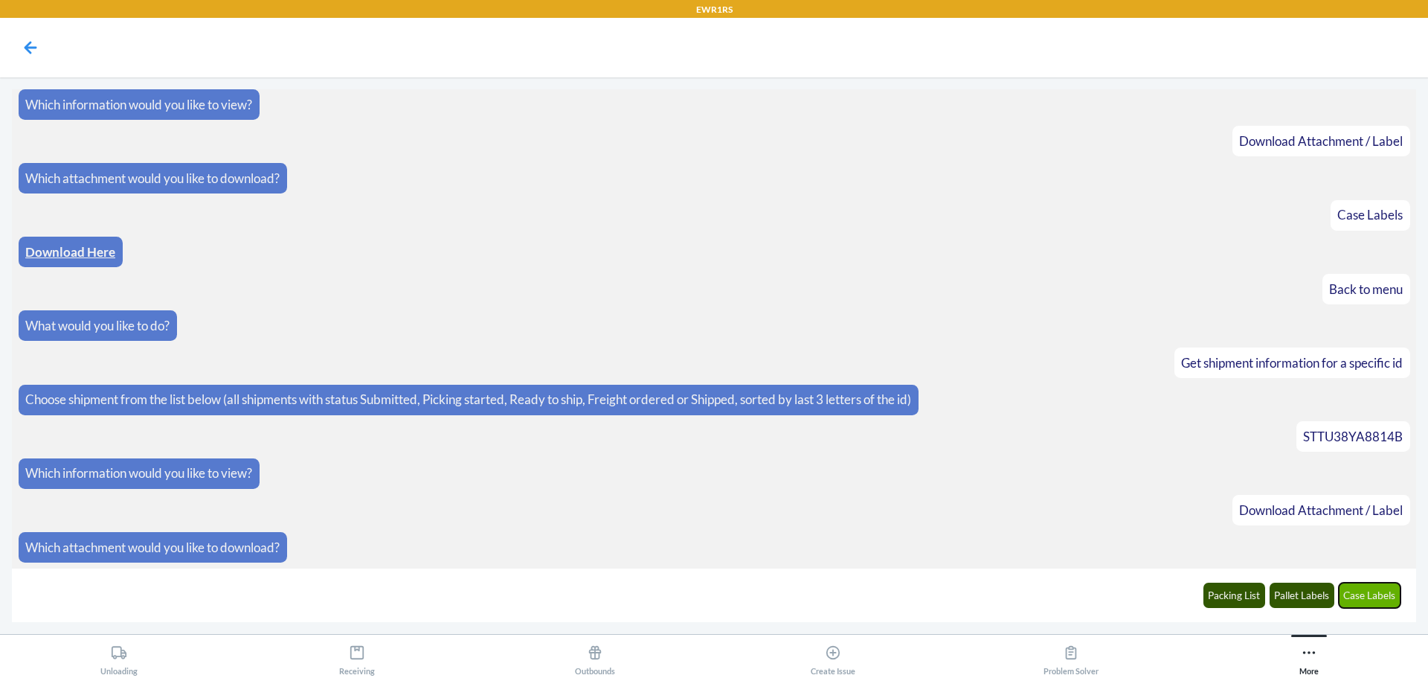
click at [1374, 604] on button "Case Labels" at bounding box center [1370, 594] width 62 height 25
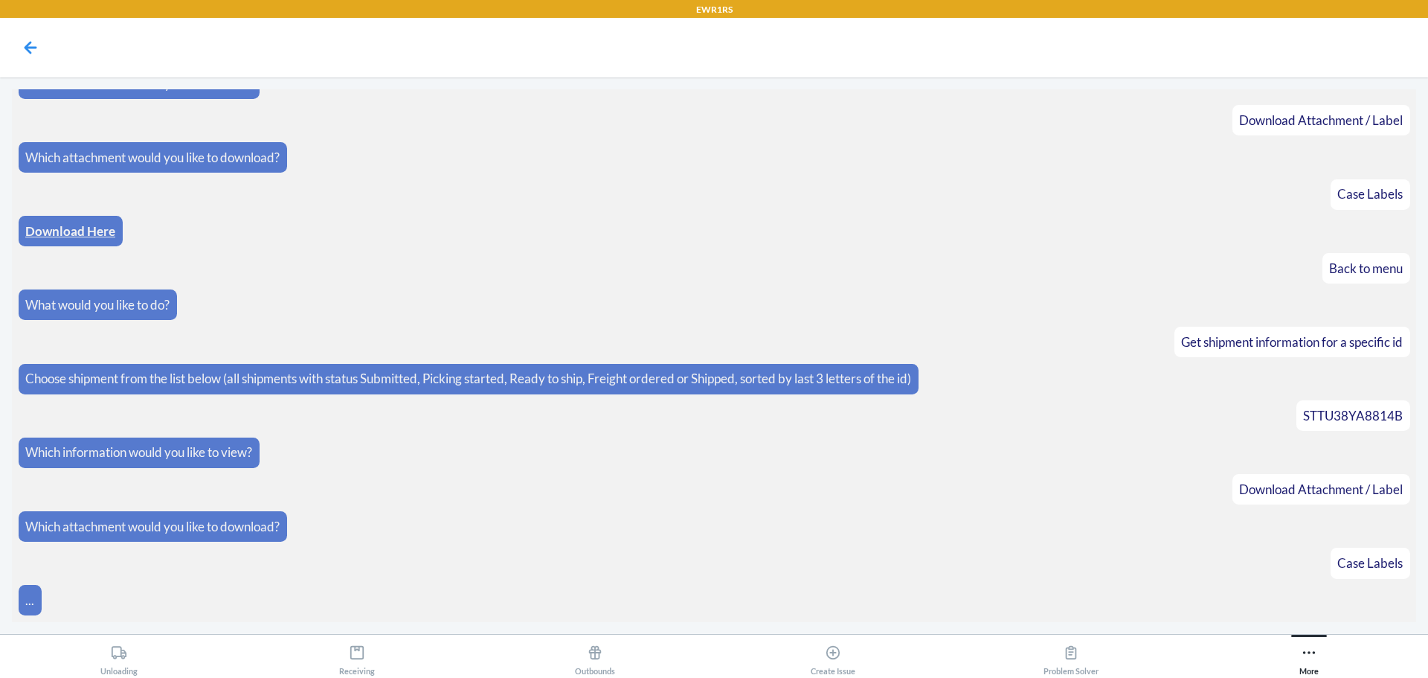
scroll to position [966, 0]
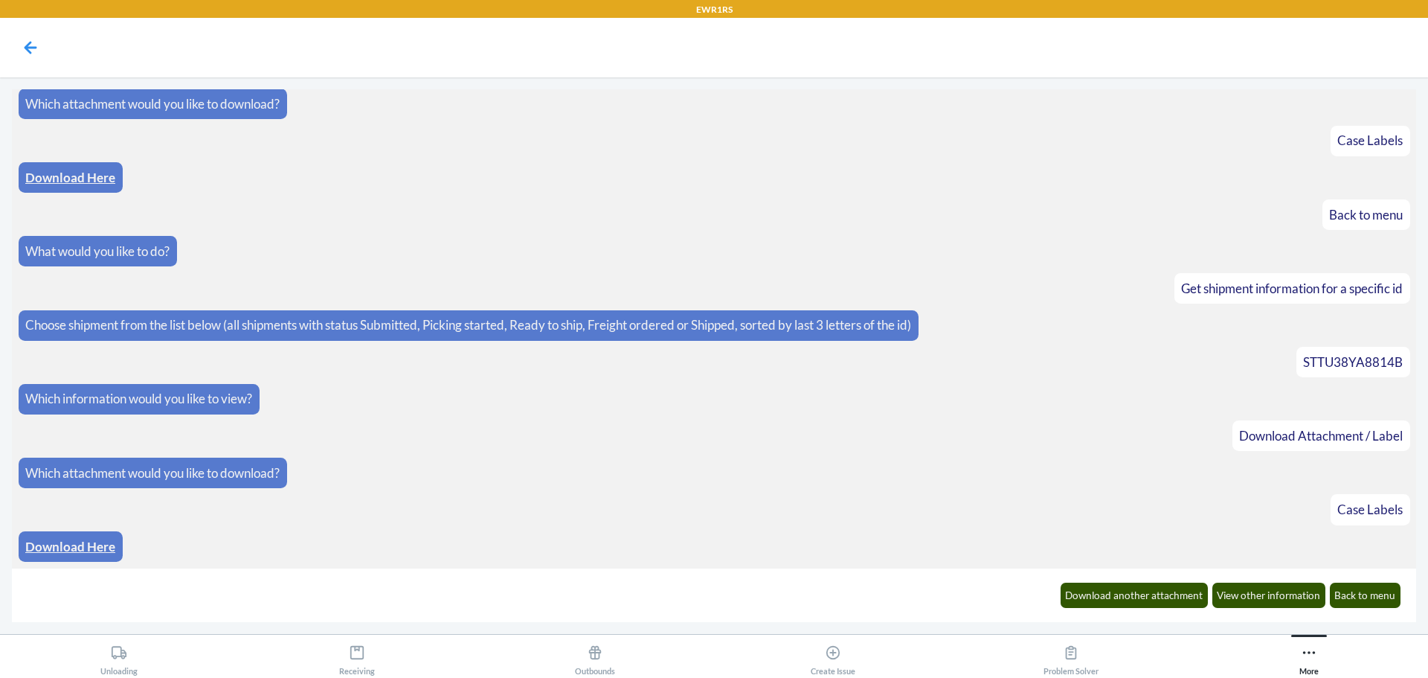
click at [101, 553] on link "Download Here" at bounding box center [70, 546] width 90 height 16
